Goal: Task Accomplishment & Management: Manage account settings

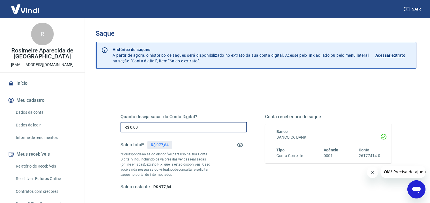
click at [152, 128] on input "R$ 0,00" at bounding box center [184, 127] width 126 height 10
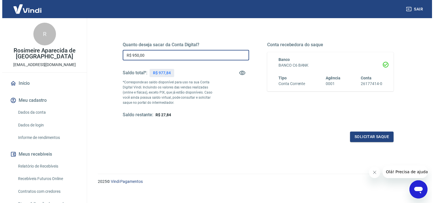
scroll to position [77, 0]
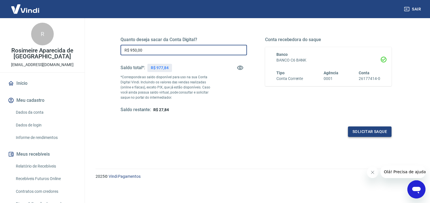
type input "R$ 950,00"
click at [377, 131] on button "Solicitar saque" at bounding box center [370, 131] width 44 height 10
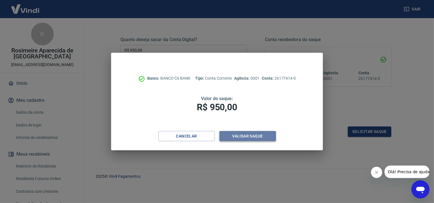
click at [253, 135] on button "Validar saque" at bounding box center [248, 136] width 57 height 10
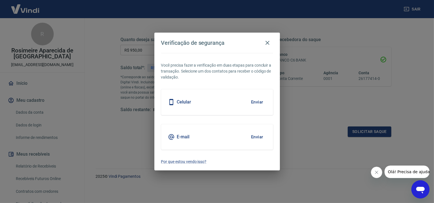
click at [255, 101] on button "Enviar" at bounding box center [257, 102] width 18 height 12
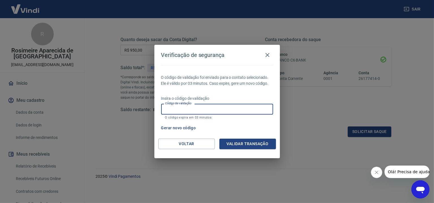
click at [238, 110] on input "Código de validação" at bounding box center [217, 109] width 112 height 10
type input "563086"
click at [250, 143] on button "Validar transação" at bounding box center [248, 143] width 57 height 10
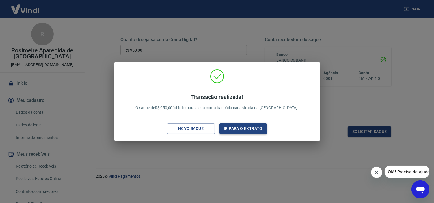
click at [244, 128] on button "Ir para o extrato" at bounding box center [244, 128] width 48 height 10
